Goal: Find specific page/section: Find specific page/section

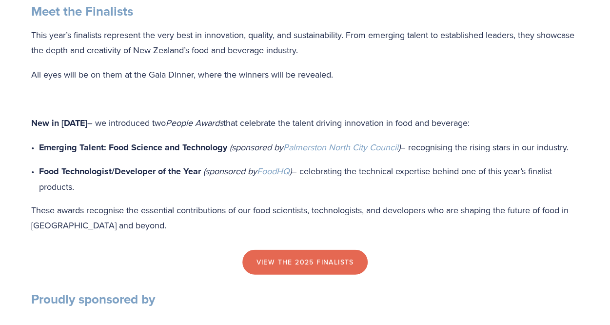
scroll to position [975, 0]
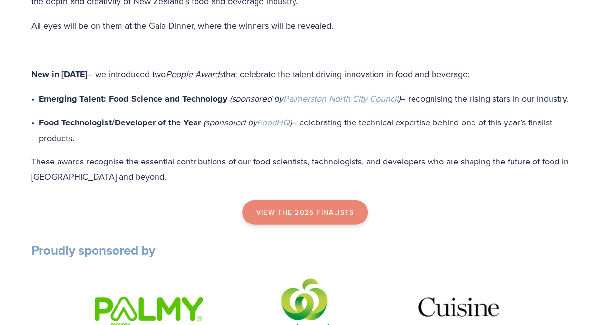
click at [276, 222] on link "view the 2025 finalists" at bounding box center [304, 212] width 125 height 25
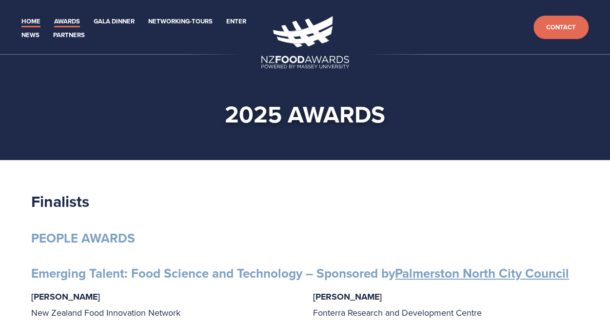
click at [29, 19] on link "Home" at bounding box center [30, 21] width 19 height 11
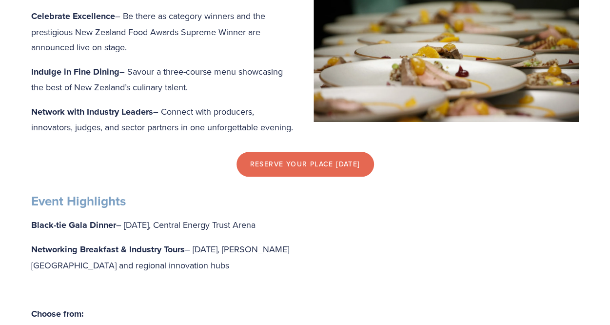
scroll to position [536, 0]
